Goal: Task Accomplishment & Management: Use online tool/utility

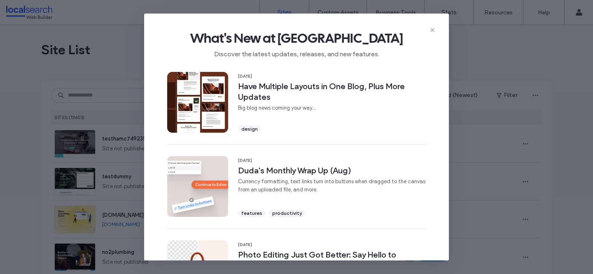
drag, startPoint x: 0, startPoint y: 0, endPoint x: 436, endPoint y: 29, distance: 437.2
click at [436, 29] on div "What's New at [GEOGRAPHIC_DATA] Discover the latest updates, releases, and new …" at bounding box center [296, 41] width 305 height 55
drag, startPoint x: 433, startPoint y: 31, endPoint x: 426, endPoint y: 35, distance: 7.2
click at [433, 31] on icon at bounding box center [432, 30] width 7 height 7
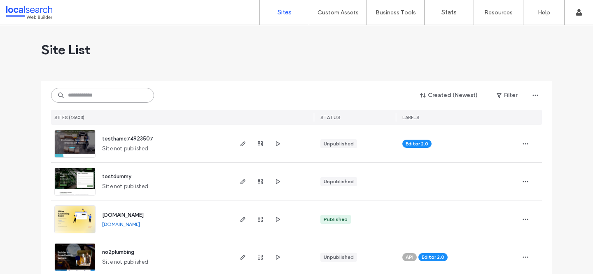
click at [85, 98] on input at bounding box center [102, 95] width 103 height 15
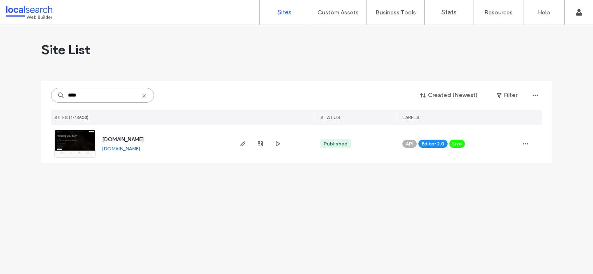
type input "****"
click at [121, 137] on span "[DOMAIN_NAME]" at bounding box center [123, 140] width 42 height 6
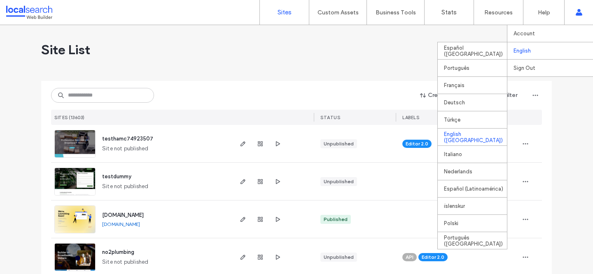
click at [452, 135] on div "English (UK)" at bounding box center [471, 136] width 69 height 17
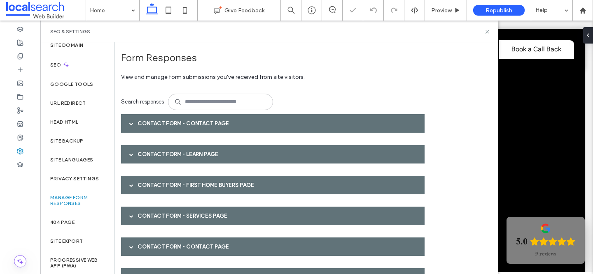
scroll to position [55, 0]
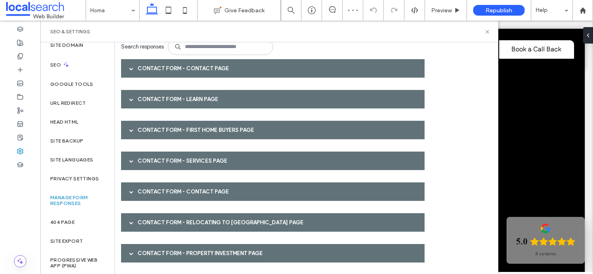
click at [155, 70] on div "Contact Form - Contact page" at bounding box center [272, 68] width 303 height 19
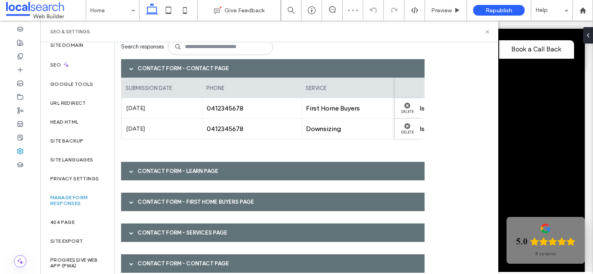
click at [142, 59] on div "Contact Form - Contact page" at bounding box center [272, 68] width 303 height 19
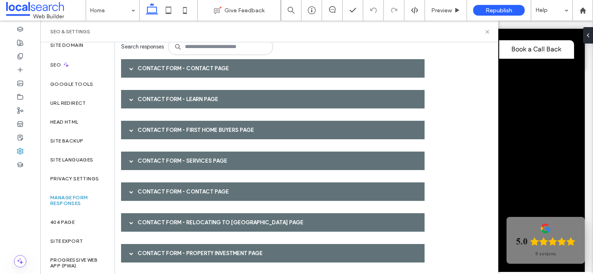
click at [149, 93] on div "Contact Form - Learn page" at bounding box center [272, 99] width 303 height 19
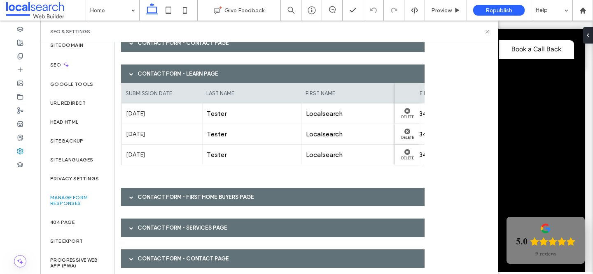
click at [144, 76] on div "Contact Form - Learn page" at bounding box center [272, 74] width 303 height 19
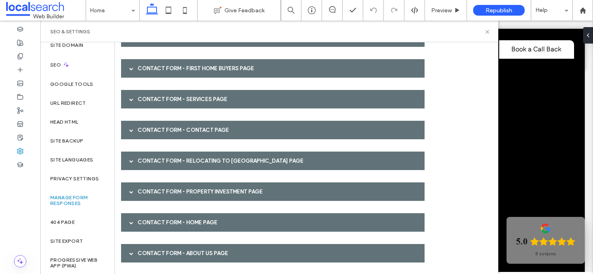
scroll to position [117, 0]
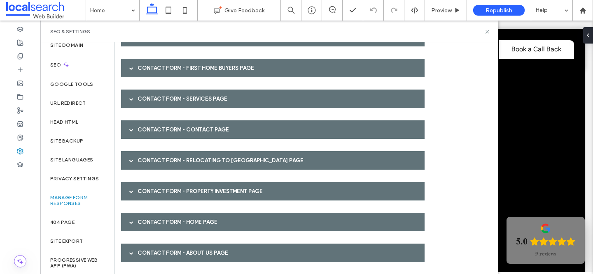
click at [147, 62] on div "Contact Form - First Home Buyers page" at bounding box center [272, 68] width 303 height 19
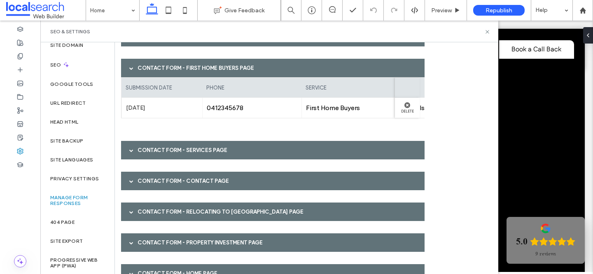
click at [147, 62] on div "Contact Form - First Home Buyers page" at bounding box center [272, 68] width 303 height 19
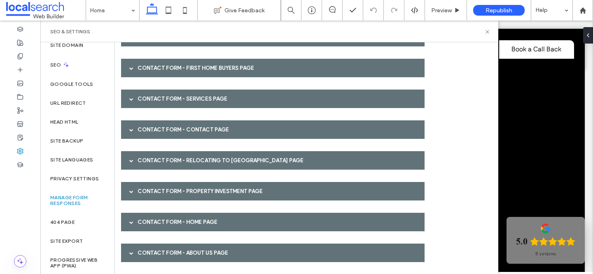
click at [148, 96] on div "Contact Form - Services page" at bounding box center [272, 99] width 303 height 19
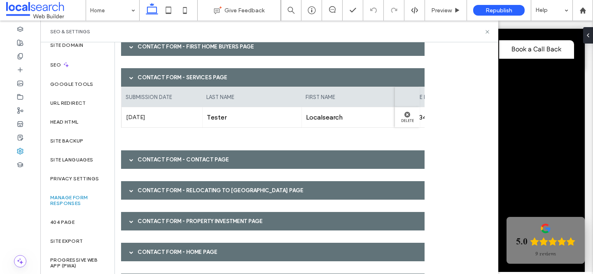
scroll to position [142, 0]
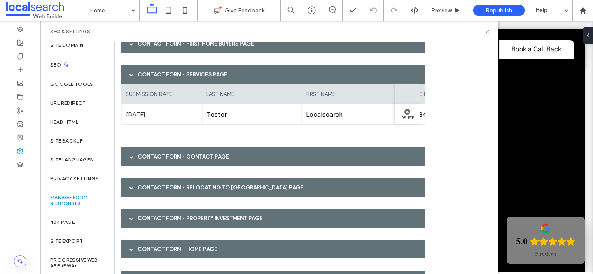
click at [150, 81] on div "Contact Form - Services page" at bounding box center [272, 74] width 303 height 19
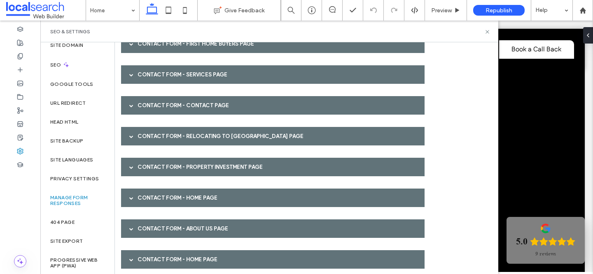
click at [154, 107] on div "Contact Form - Contact page" at bounding box center [272, 105] width 303 height 19
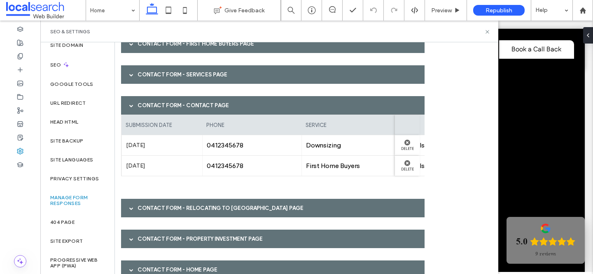
click at [154, 107] on div "Contact Form - Contact page" at bounding box center [272, 105] width 303 height 19
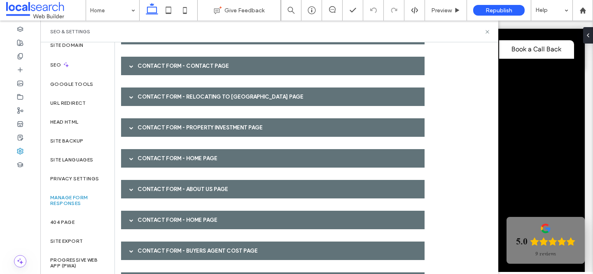
scroll to position [195, 0]
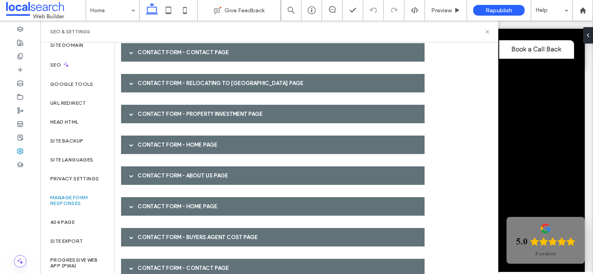
click at [155, 82] on div "Contact Form - Relocating to Canberra page" at bounding box center [272, 83] width 303 height 19
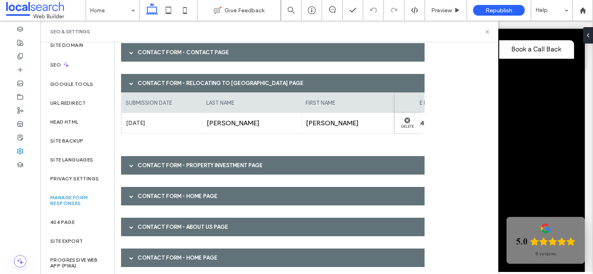
click at [155, 82] on div "Contact Form - Relocating to Canberra page" at bounding box center [272, 83] width 303 height 19
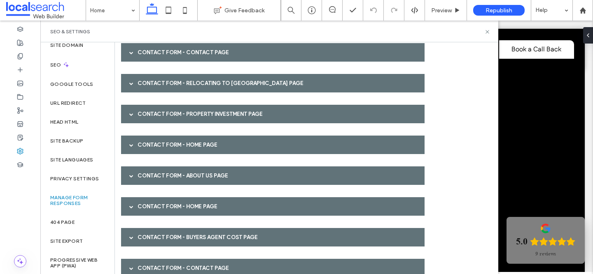
scroll to position [197, 0]
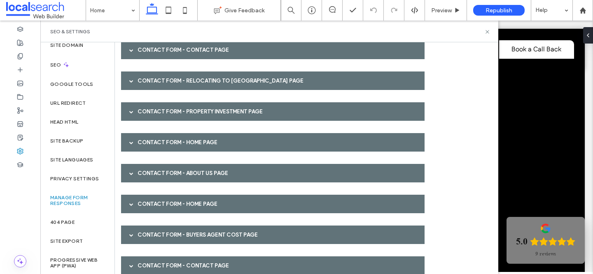
click at [155, 87] on div "Contact Form - Relocating to Canberra page" at bounding box center [272, 81] width 303 height 19
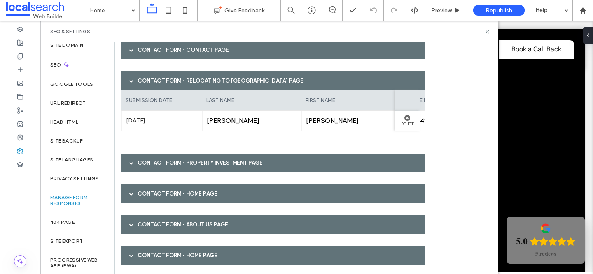
click at [155, 87] on div "Contact Form - Relocating to Canberra page" at bounding box center [272, 81] width 303 height 19
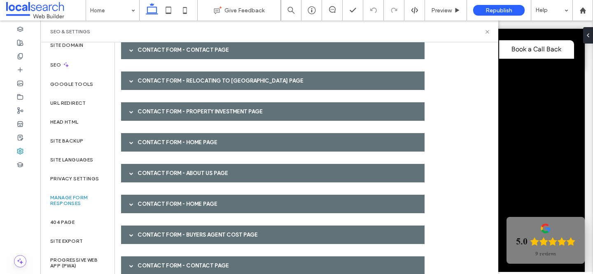
click at [151, 73] on div "Contact Form - Relocating to Canberra page" at bounding box center [272, 81] width 303 height 19
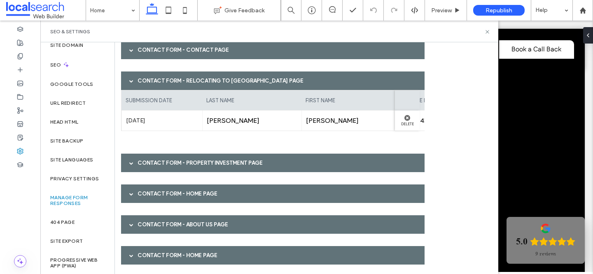
click at [148, 78] on div "Contact Form - Relocating to Canberra page" at bounding box center [272, 81] width 303 height 19
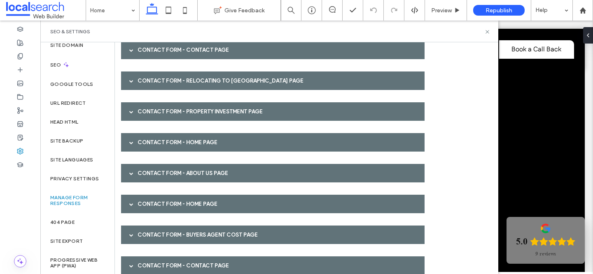
click at [150, 109] on div "Contact Form - Property Investment page" at bounding box center [272, 111] width 303 height 19
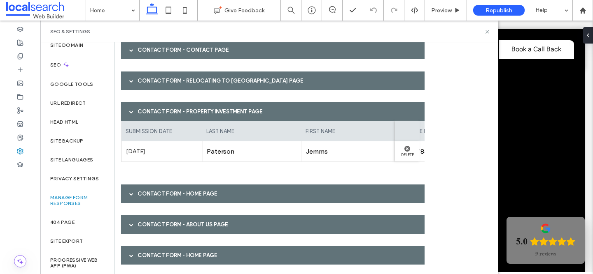
click at [150, 109] on div "Contact Form - Property Investment page" at bounding box center [272, 111] width 303 height 19
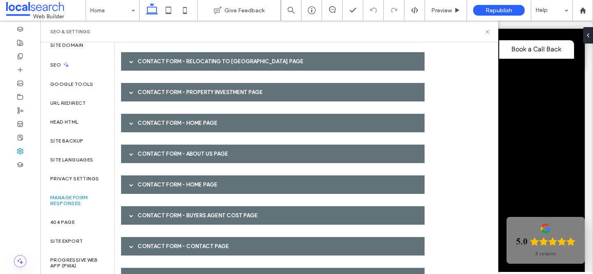
scroll to position [221, 0]
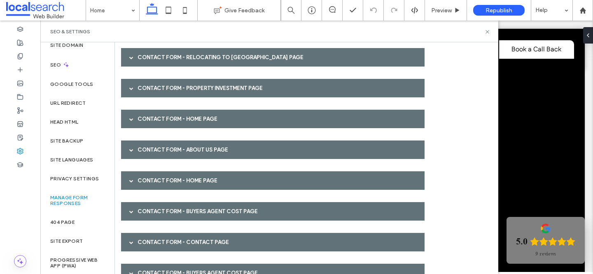
click at [153, 119] on div "Contact Form - Home page" at bounding box center [272, 119] width 303 height 19
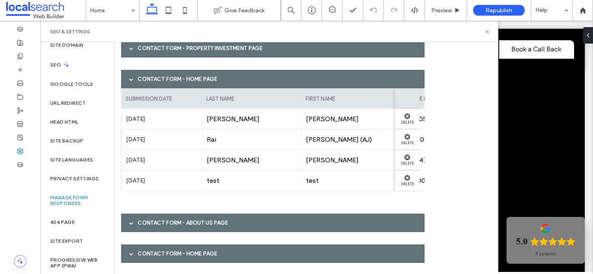
scroll to position [269, 0]
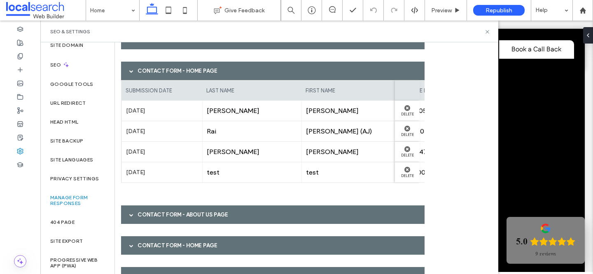
click at [147, 75] on div "Contact Form - Home page" at bounding box center [272, 71] width 303 height 19
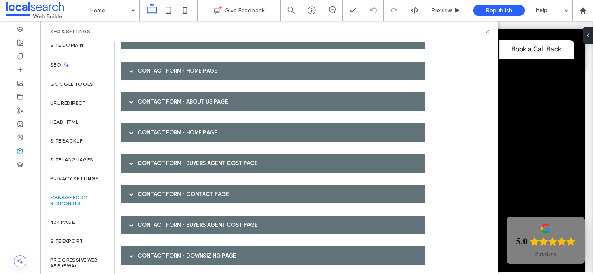
click at [147, 101] on div "Contact Form - About Us page" at bounding box center [272, 102] width 303 height 19
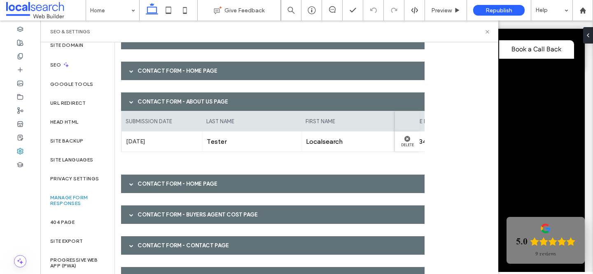
click at [147, 101] on div "Contact Form - About Us page" at bounding box center [272, 102] width 303 height 19
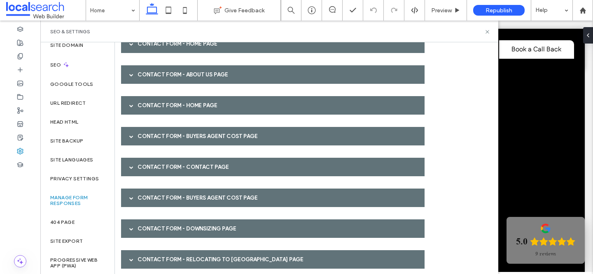
click at [147, 101] on div "Contact Form - Home page" at bounding box center [272, 105] width 303 height 19
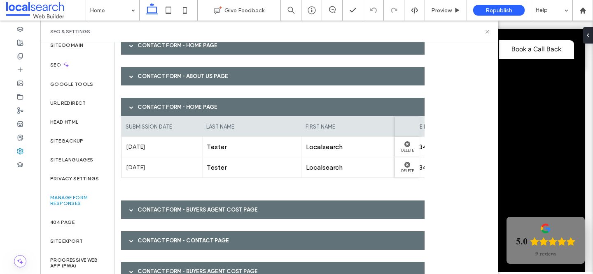
click at [147, 101] on div "Contact Form - Home page" at bounding box center [272, 107] width 303 height 19
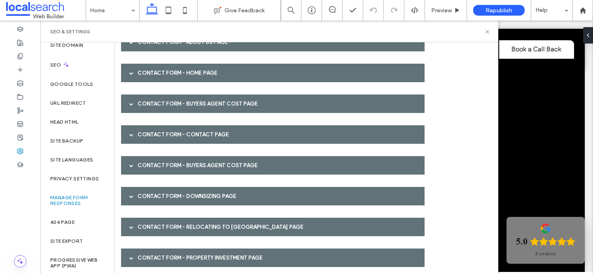
click at [147, 101] on div "Contact Form - Buyers Agent Cost page" at bounding box center [272, 104] width 303 height 19
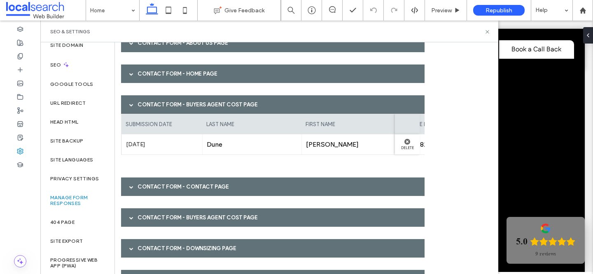
click at [147, 101] on div "Contact Form - Buyers Agent Cost page" at bounding box center [272, 104] width 303 height 19
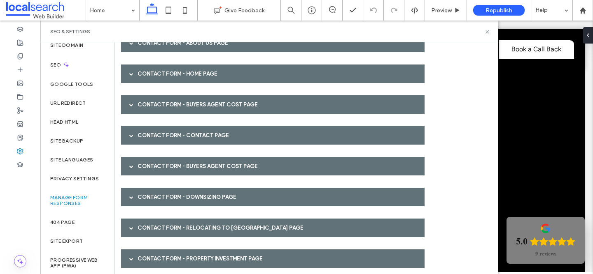
scroll to position [350, 0]
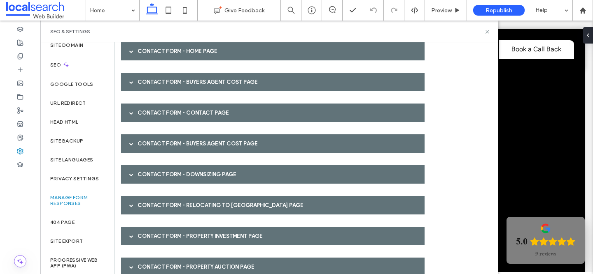
click at [148, 109] on div "Contact Form - Contact page" at bounding box center [272, 113] width 303 height 19
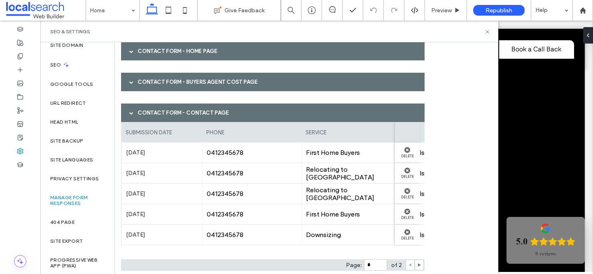
click at [148, 109] on div "Contact Form - Contact page" at bounding box center [272, 113] width 303 height 19
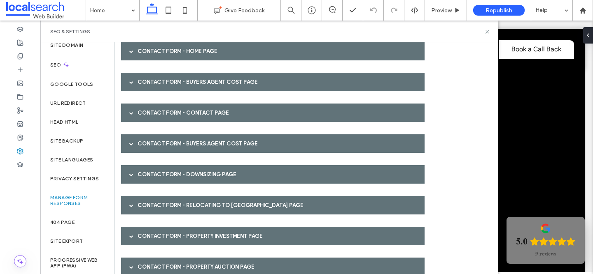
scroll to position [365, 0]
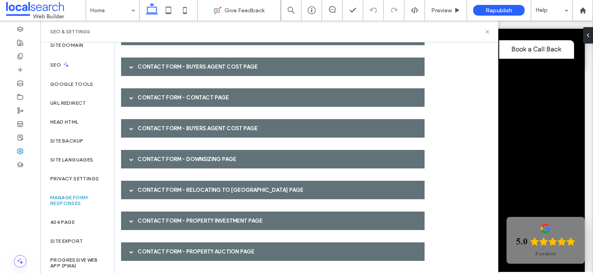
click at [149, 122] on div "Contact Form - Buyers Agent Cost page" at bounding box center [272, 128] width 303 height 19
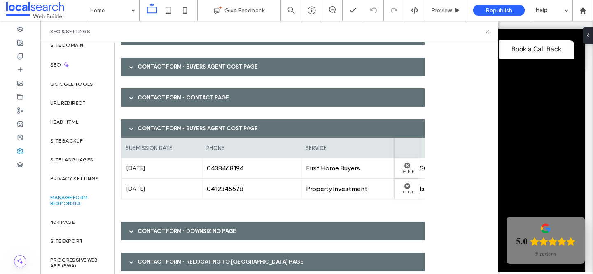
click at [149, 122] on div "Contact Form - Buyers Agent Cost page" at bounding box center [272, 128] width 303 height 19
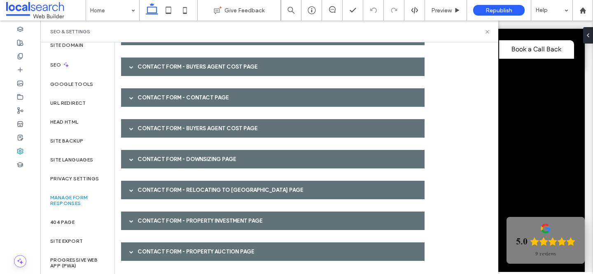
click at [149, 122] on div "Contact Form - Buyers Agent Cost page" at bounding box center [272, 128] width 303 height 19
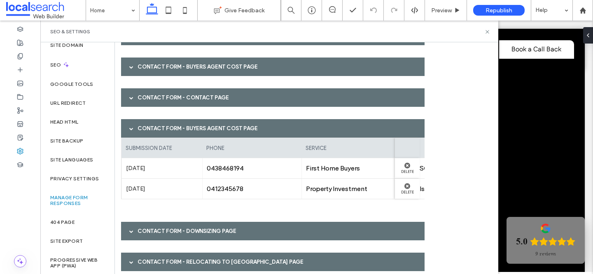
scroll to position [0, 105]
click at [484, 34] on icon at bounding box center [487, 32] width 6 height 6
